Goal: Navigation & Orientation: Find specific page/section

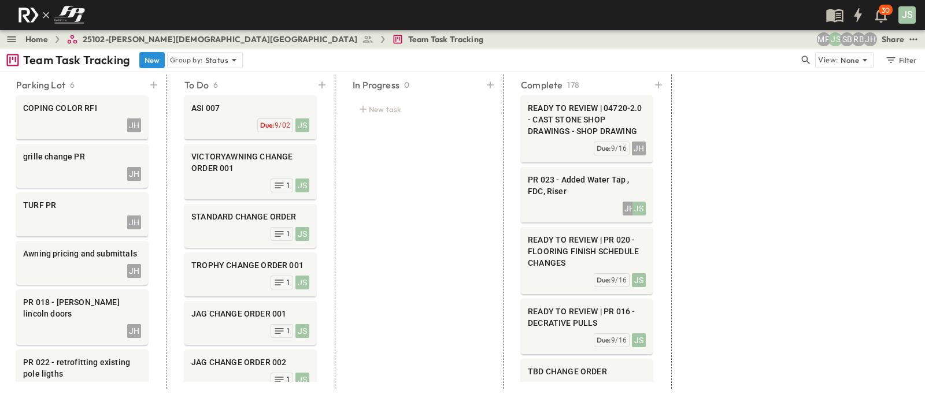
scroll to position [55, 0]
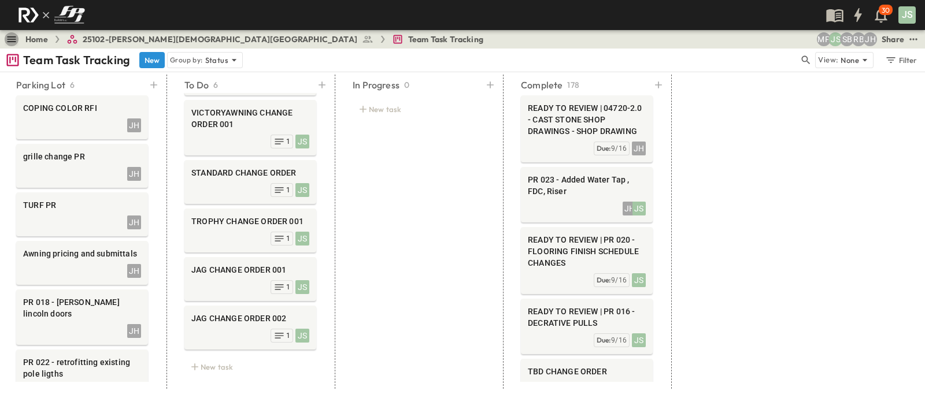
click at [13, 40] on icon "button" at bounding box center [12, 40] width 12 height 12
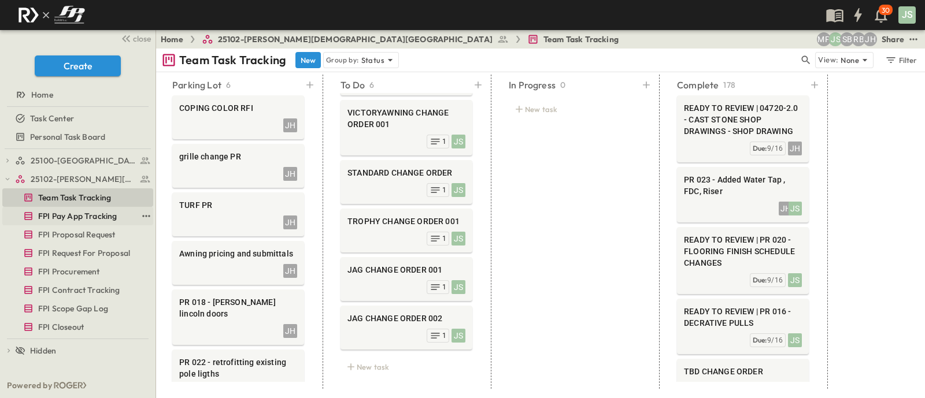
click at [96, 222] on link "FPI Pay App Tracking" at bounding box center [69, 216] width 135 height 16
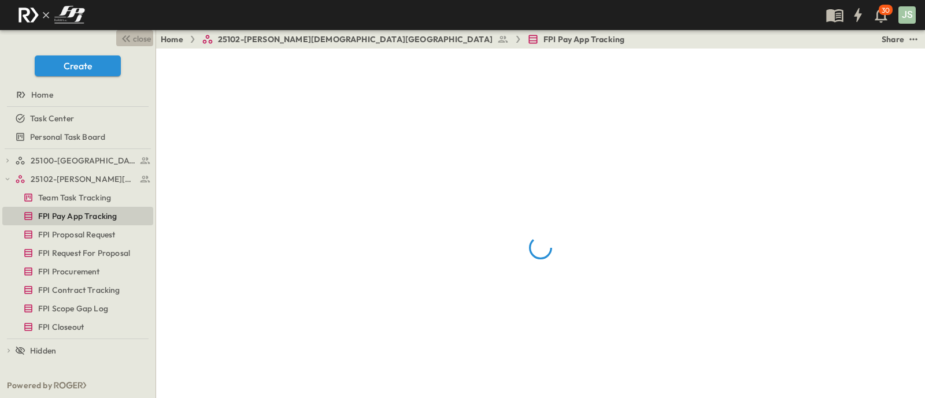
click at [140, 44] on span "close" at bounding box center [142, 39] width 18 height 12
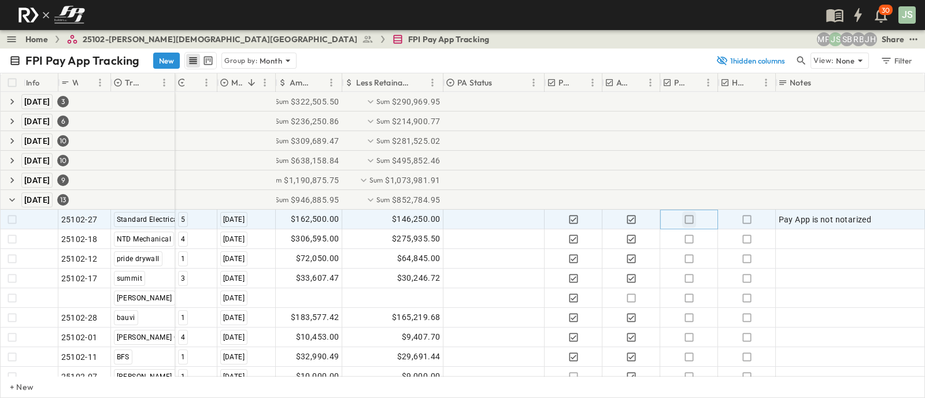
click at [691, 217] on icon "button" at bounding box center [690, 220] width 12 height 12
click at [486, 216] on div at bounding box center [494, 220] width 100 height 19
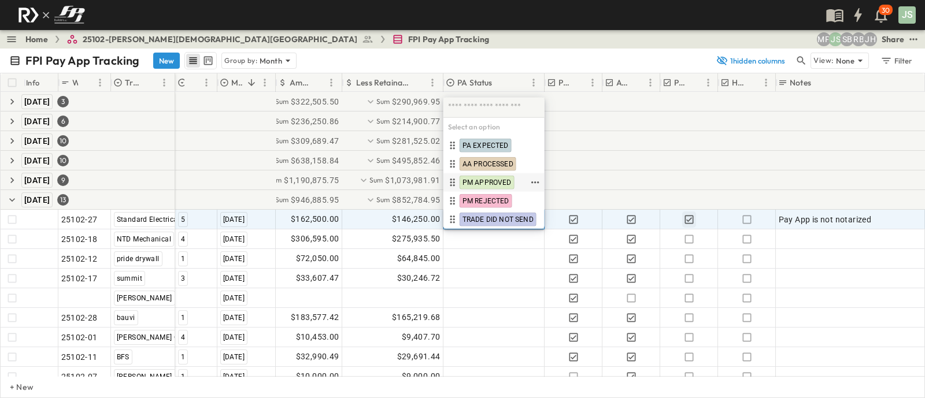
click at [490, 184] on span "PM APPROVED" at bounding box center [487, 182] width 49 height 9
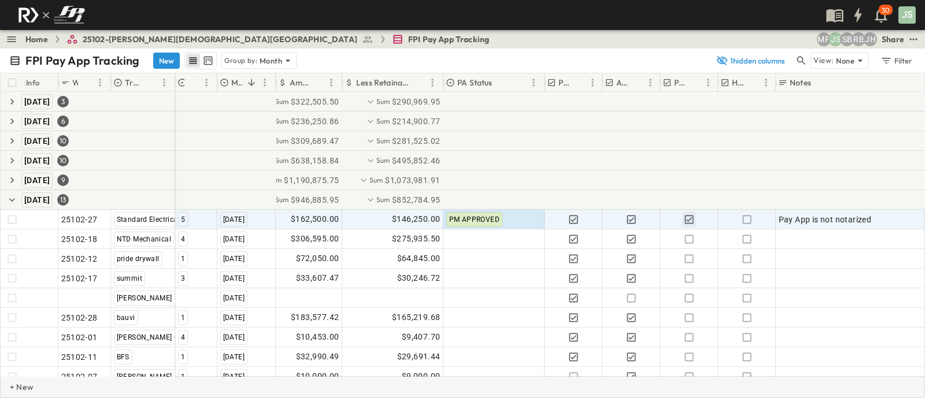
click at [770, 381] on div "+ New" at bounding box center [462, 388] width 925 height 22
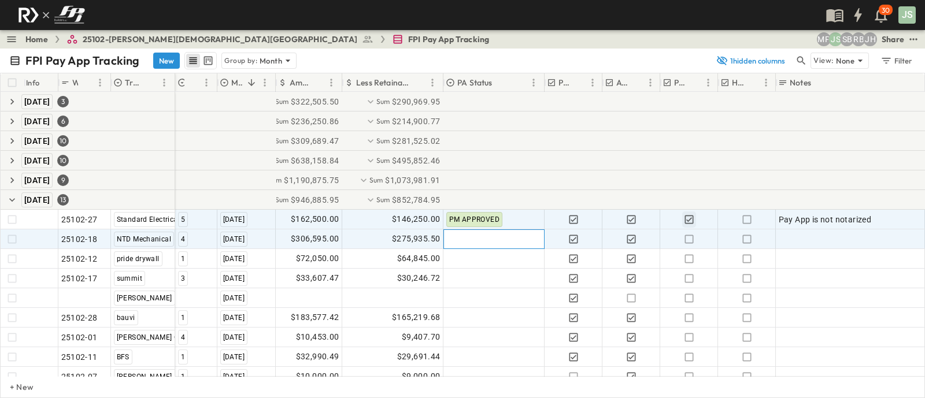
click at [511, 241] on div at bounding box center [494, 239] width 100 height 19
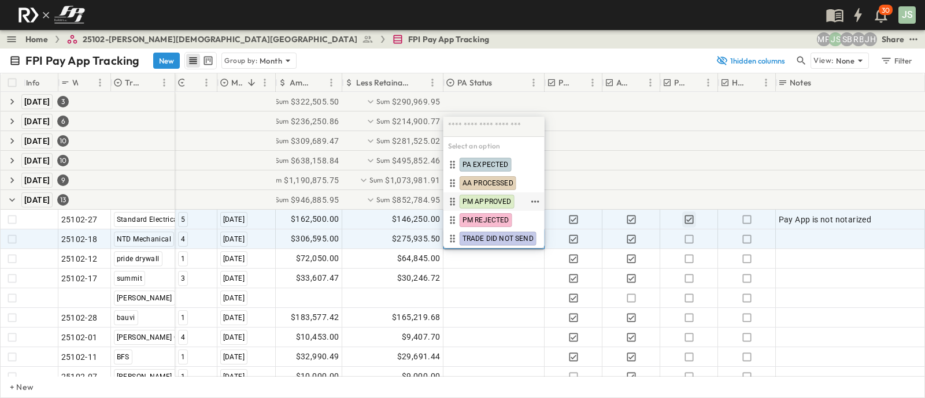
click at [498, 198] on span "PM APPROVED" at bounding box center [487, 201] width 49 height 9
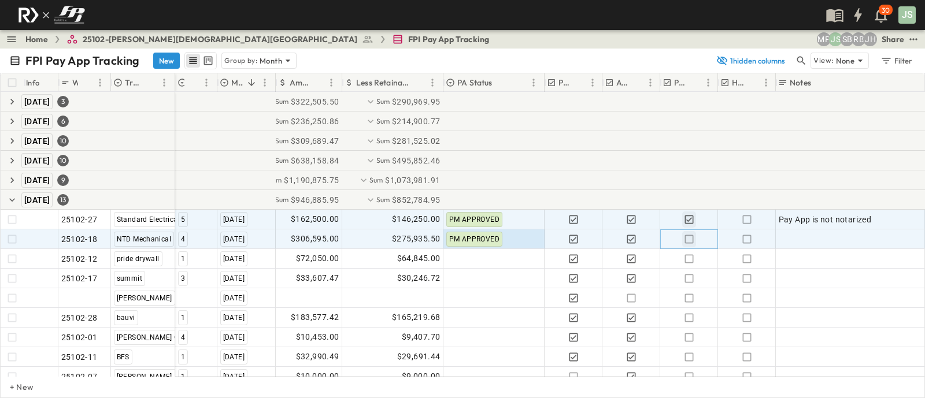
click at [693, 236] on icon "button" at bounding box center [689, 239] width 9 height 9
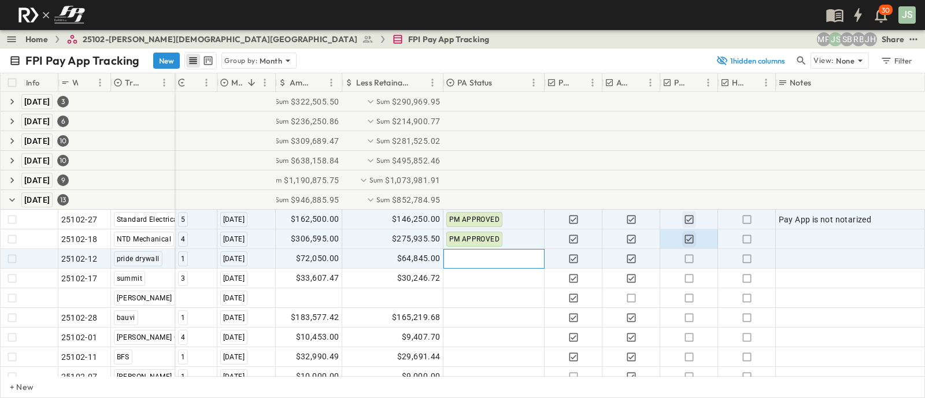
click at [496, 254] on div at bounding box center [494, 259] width 100 height 19
click at [489, 255] on div at bounding box center [494, 259] width 100 height 19
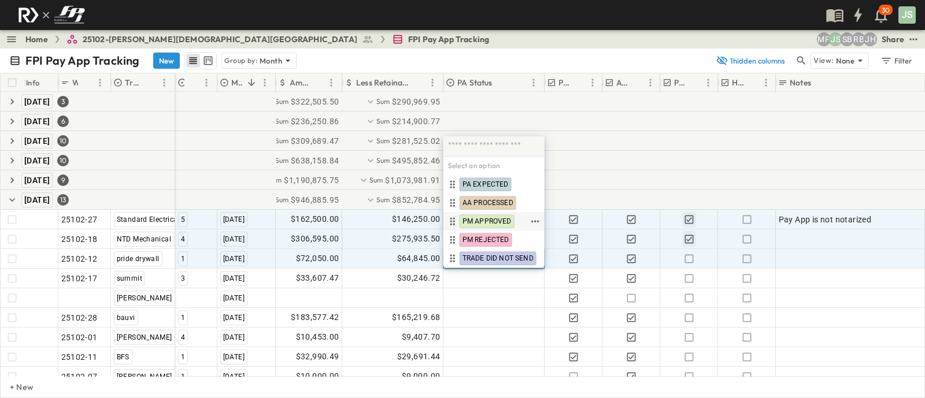
click at [490, 222] on span "PM APPROVED" at bounding box center [487, 221] width 49 height 9
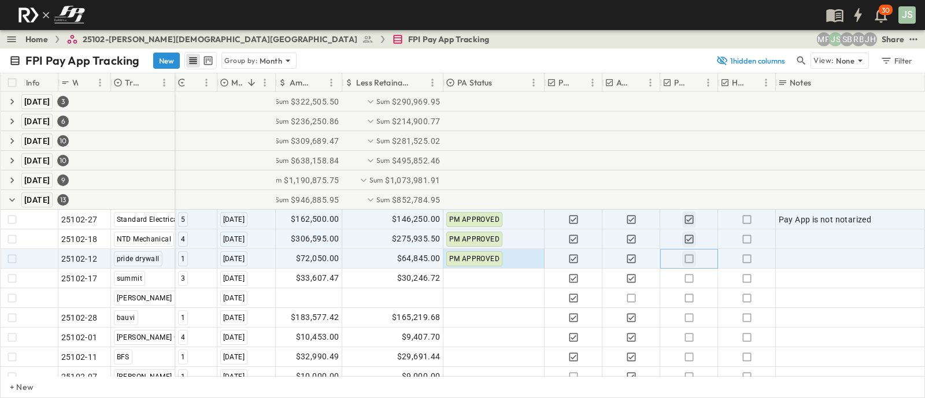
click at [691, 259] on icon "button" at bounding box center [690, 259] width 12 height 12
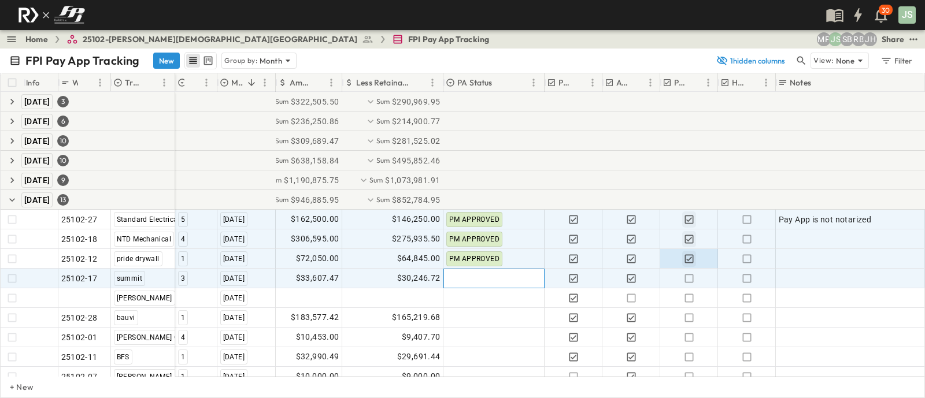
click at [515, 285] on div at bounding box center [494, 279] width 100 height 19
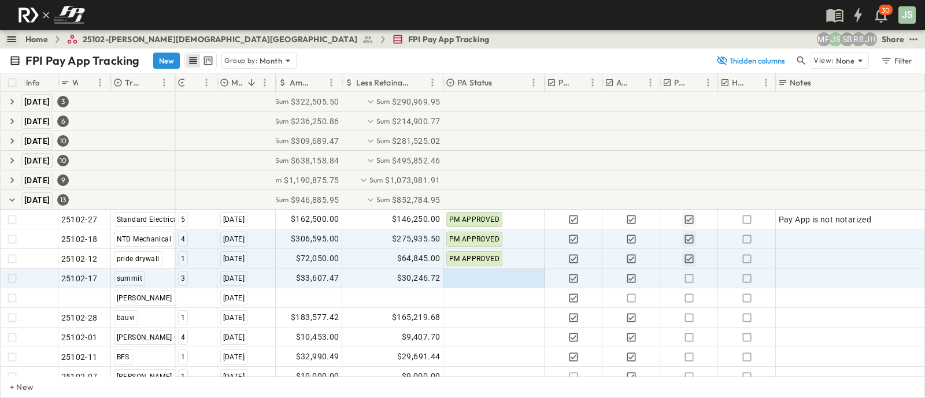
click at [6, 39] on icon "button" at bounding box center [12, 40] width 12 height 12
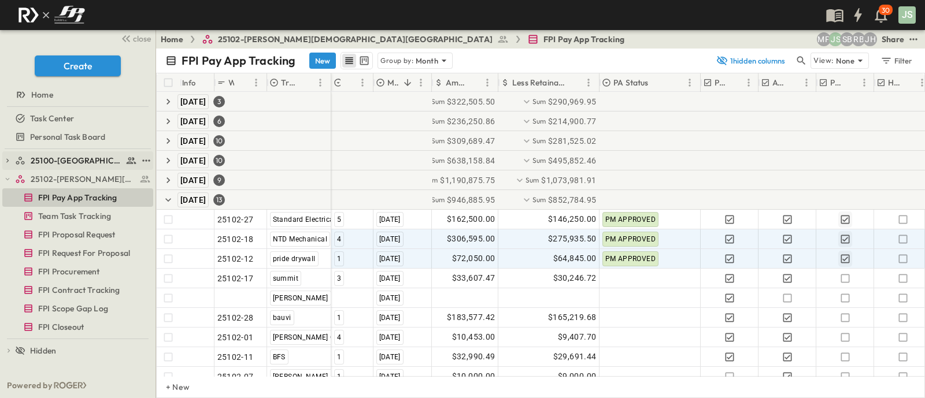
click at [72, 167] on link "25100-[GEOGRAPHIC_DATA]" at bounding box center [76, 161] width 122 height 16
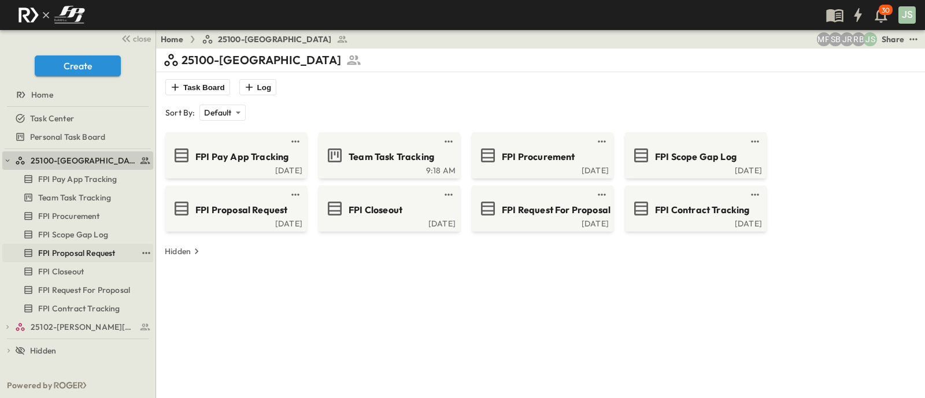
click at [77, 253] on span "FPI Proposal Request" at bounding box center [76, 254] width 77 height 12
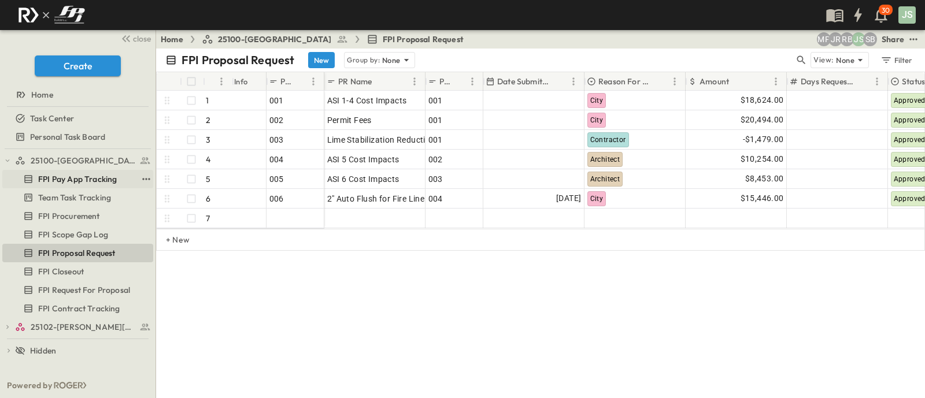
click at [88, 179] on span "FPI Pay App Tracking" at bounding box center [77, 180] width 79 height 12
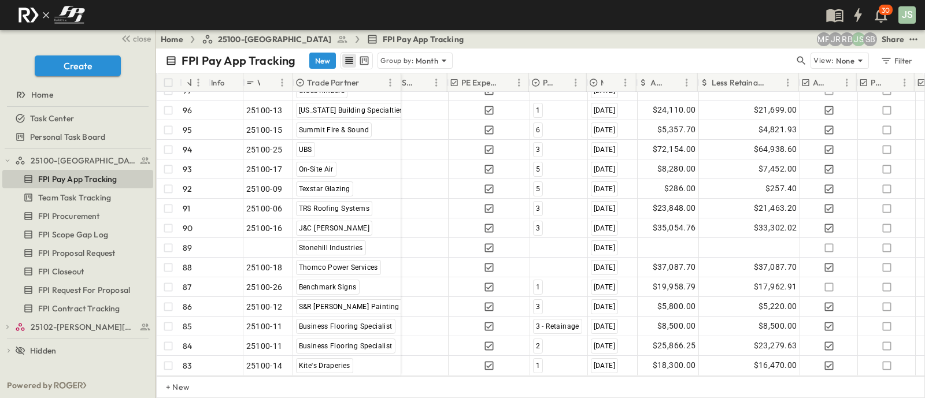
scroll to position [670, 40]
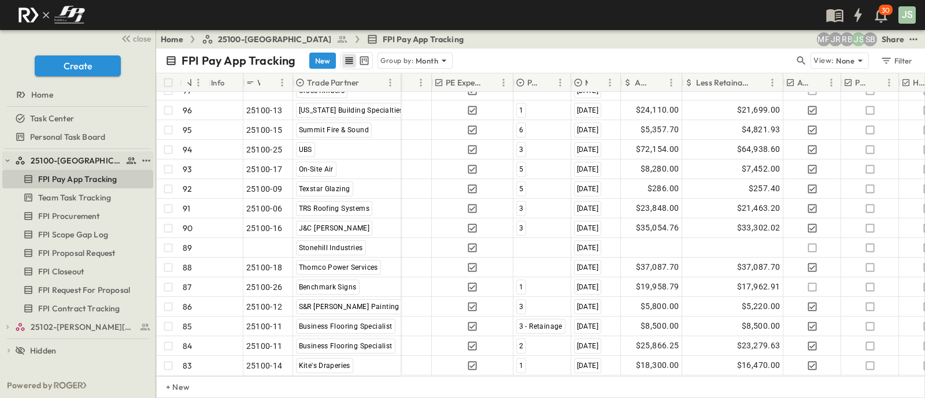
click at [15, 163] on icon at bounding box center [20, 161] width 10 height 10
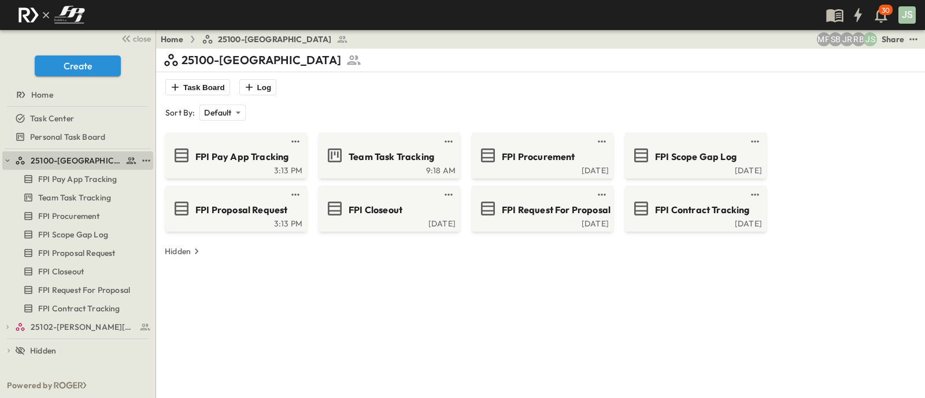
click at [9, 153] on div "25100-[GEOGRAPHIC_DATA]" at bounding box center [77, 161] width 151 height 19
click at [3, 157] on button "button" at bounding box center [7, 161] width 10 height 10
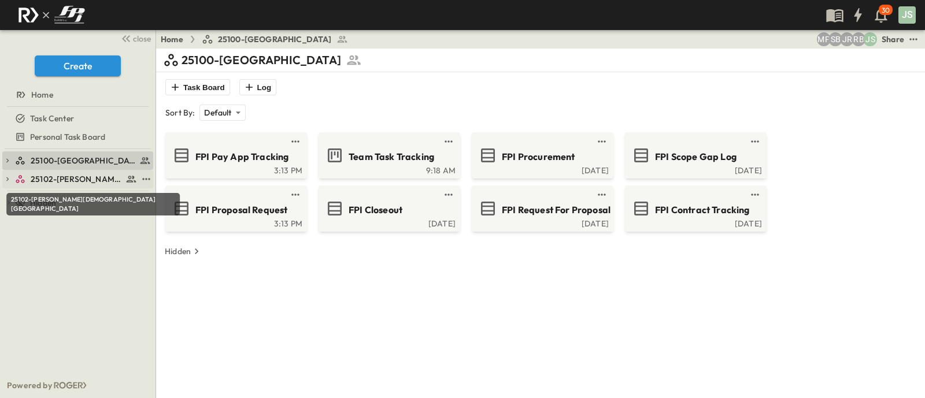
click at [86, 181] on span "25102-[PERSON_NAME][DEMOGRAPHIC_DATA][GEOGRAPHIC_DATA]" at bounding box center [77, 180] width 92 height 12
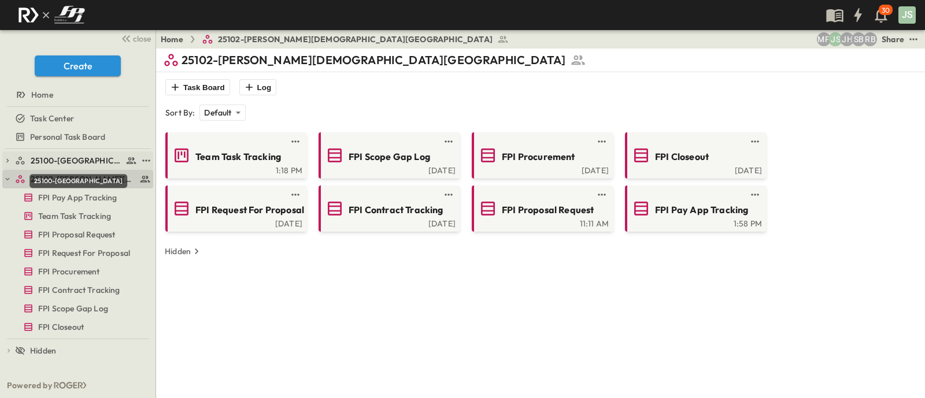
click at [53, 160] on span "25100-[GEOGRAPHIC_DATA]" at bounding box center [77, 161] width 92 height 12
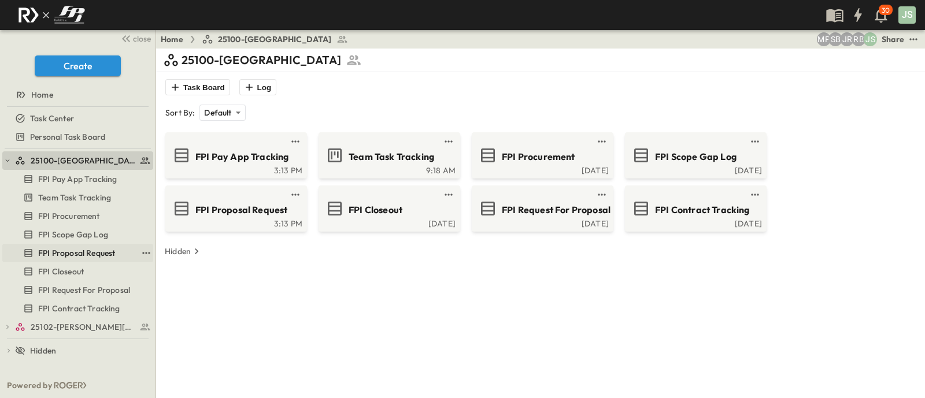
click at [83, 256] on span "FPI Proposal Request" at bounding box center [76, 254] width 77 height 12
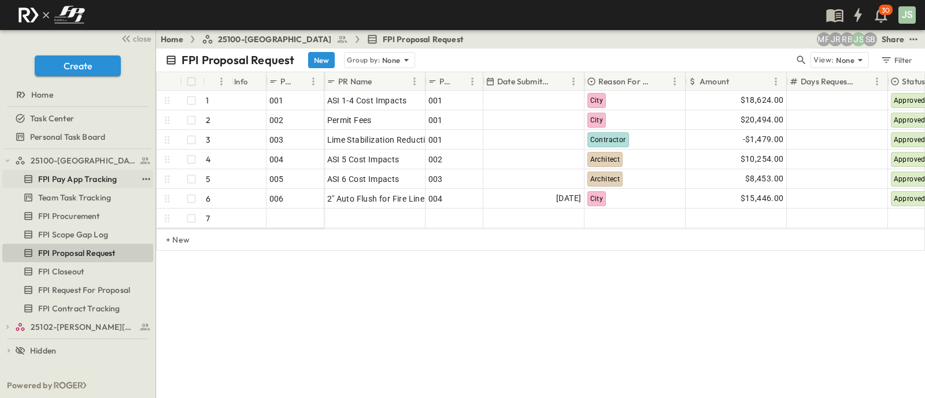
drag, startPoint x: 90, startPoint y: 183, endPoint x: 106, endPoint y: 183, distance: 16.2
click at [90, 183] on span "FPI Pay App Tracking" at bounding box center [77, 180] width 79 height 12
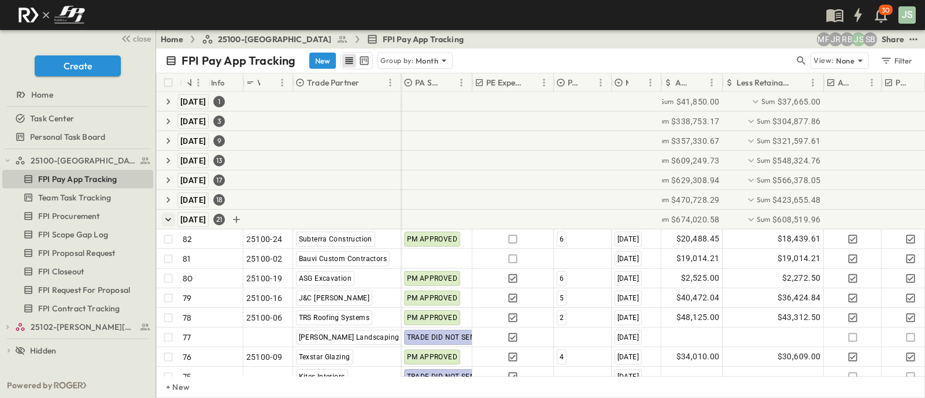
click at [165, 218] on icon "button" at bounding box center [168, 219] width 6 height 3
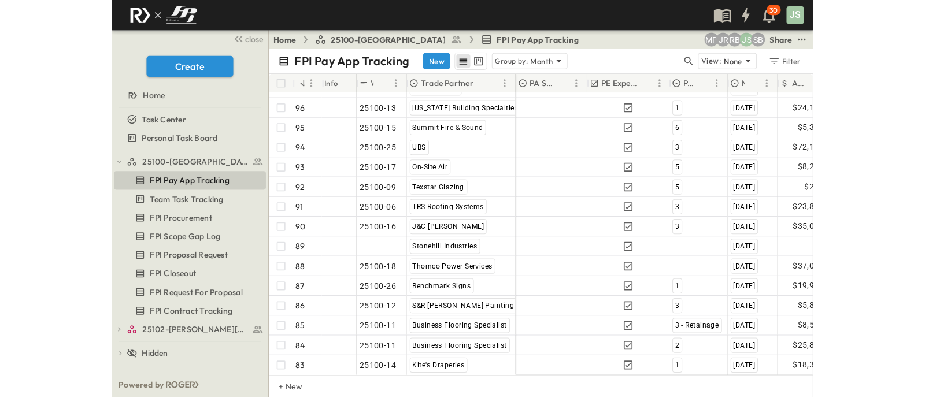
scroll to position [277, 0]
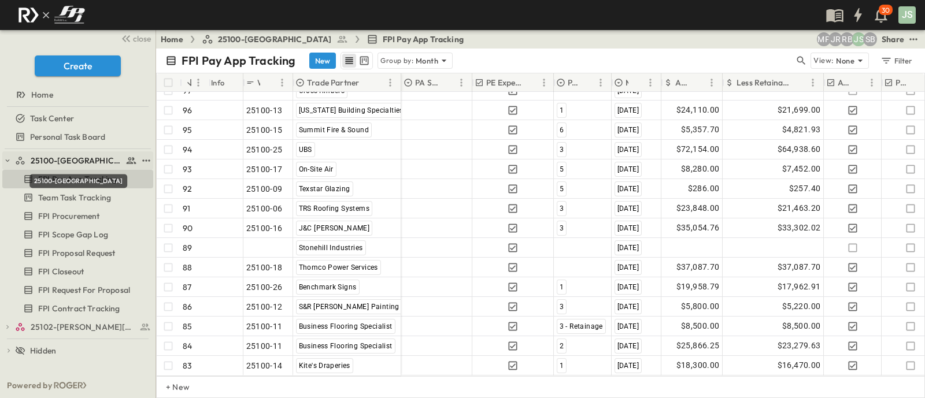
click at [53, 157] on span "25100-[GEOGRAPHIC_DATA]" at bounding box center [77, 161] width 92 height 12
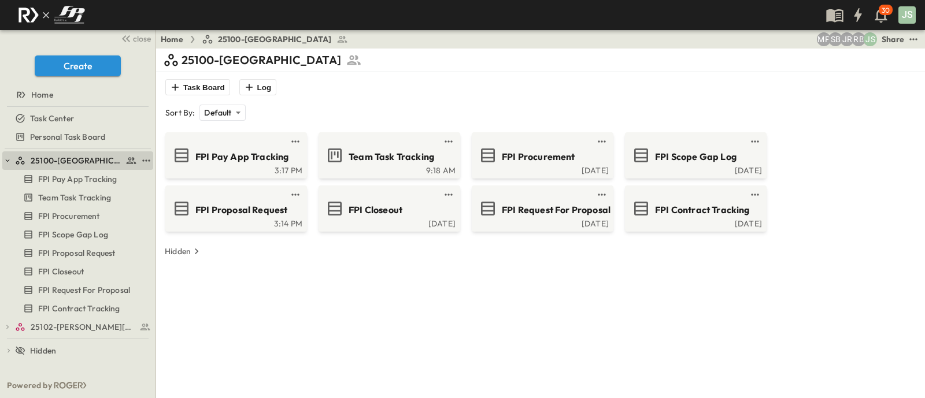
click at [3, 163] on button "button" at bounding box center [7, 161] width 10 height 10
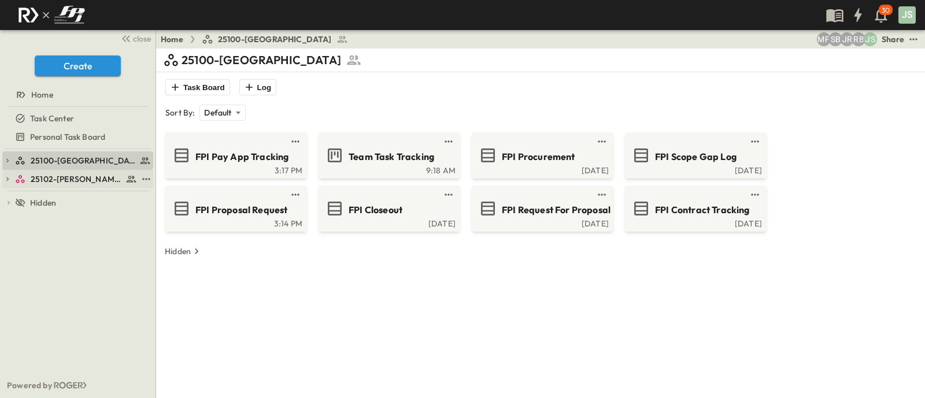
click at [24, 184] on div "25102-[PERSON_NAME][DEMOGRAPHIC_DATA][GEOGRAPHIC_DATA]" at bounding box center [76, 180] width 122 height 12
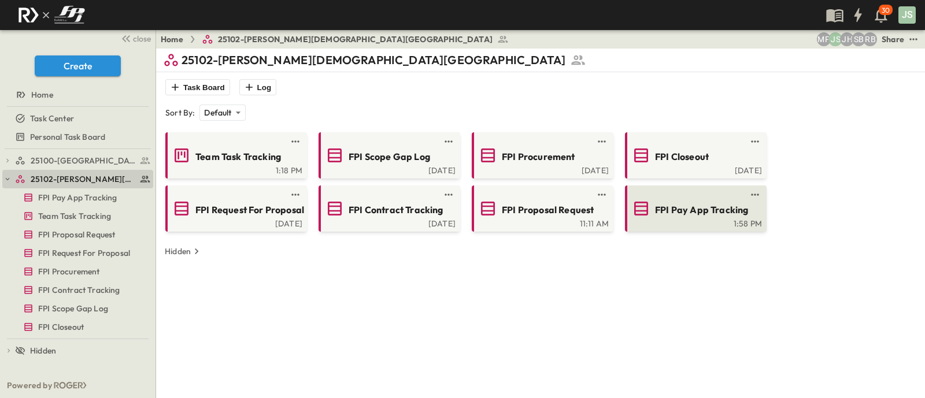
click at [703, 216] on span "FPI Pay App Tracking" at bounding box center [701, 210] width 93 height 13
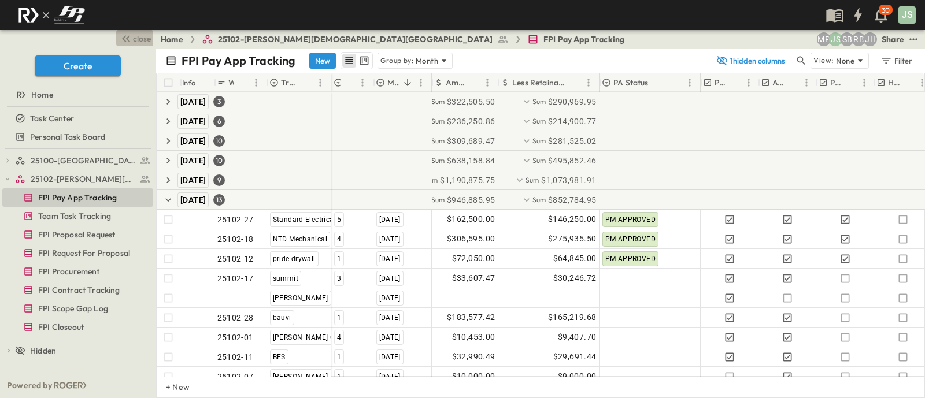
click at [146, 36] on span "close" at bounding box center [142, 39] width 18 height 12
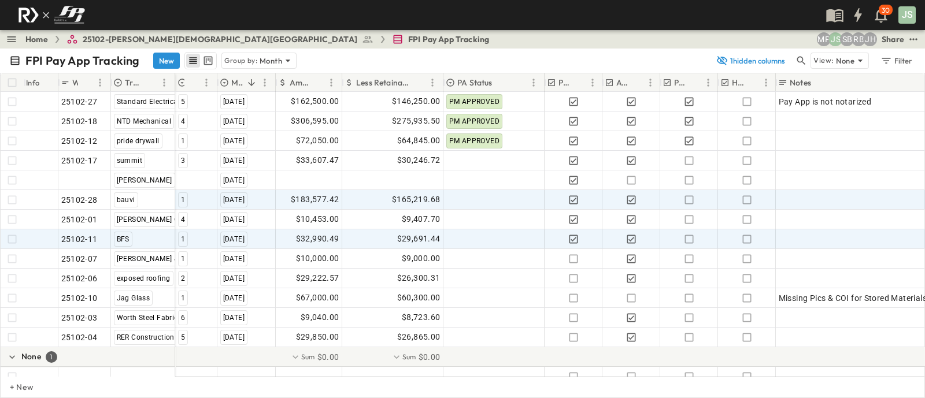
scroll to position [67, 0]
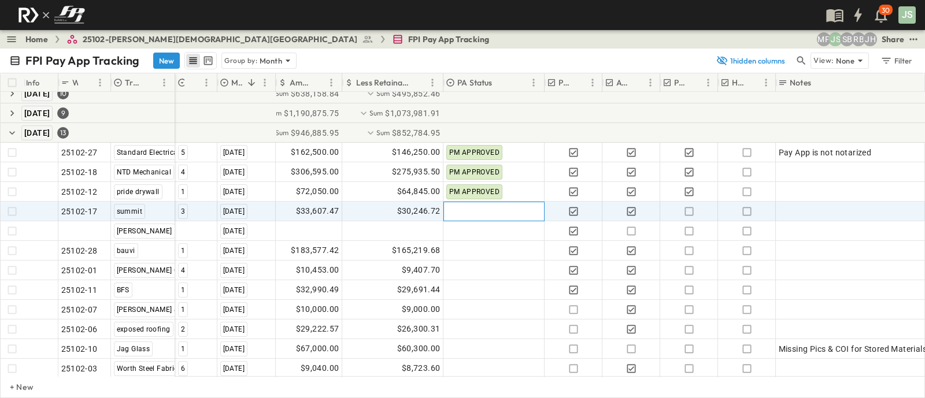
click at [514, 205] on div at bounding box center [494, 211] width 100 height 19
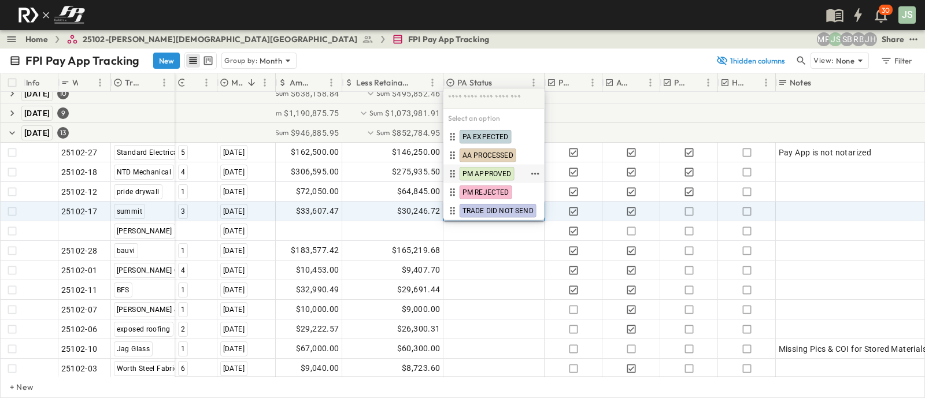
click at [492, 178] on span "PM APPROVED" at bounding box center [487, 173] width 49 height 9
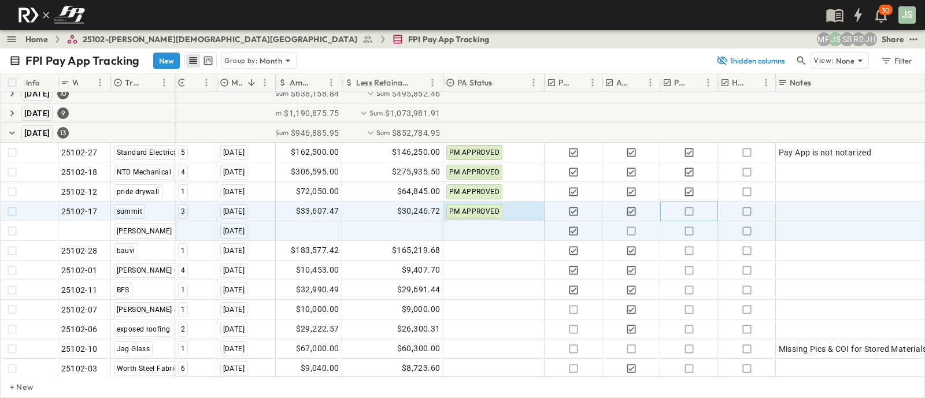
drag, startPoint x: 688, startPoint y: 209, endPoint x: 699, endPoint y: 222, distance: 16.8
click at [688, 209] on icon "button" at bounding box center [690, 212] width 12 height 12
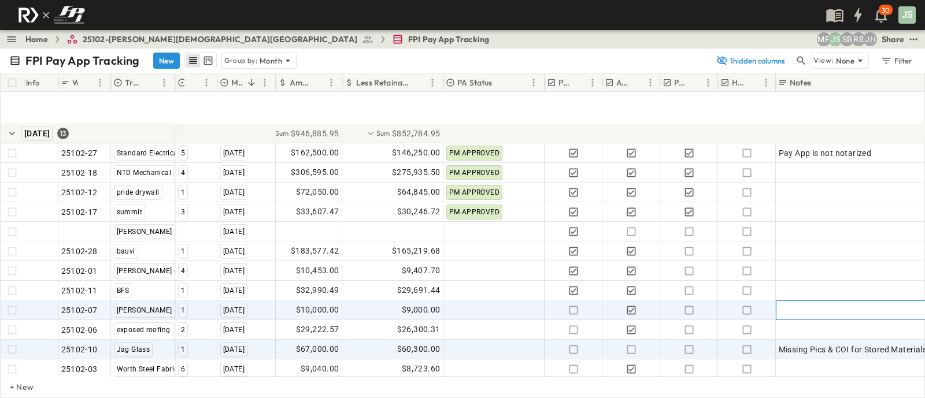
scroll to position [0, 0]
